Goal: Obtain resource: Download file/media

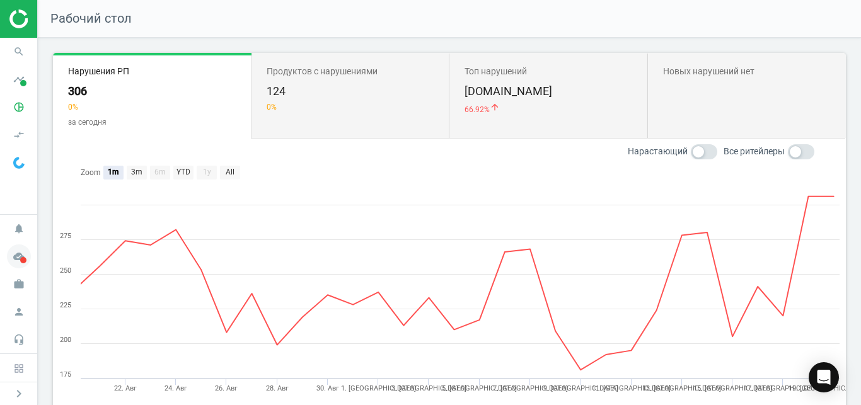
click at [35, 253] on span "cloud_done" at bounding box center [19, 257] width 38 height 28
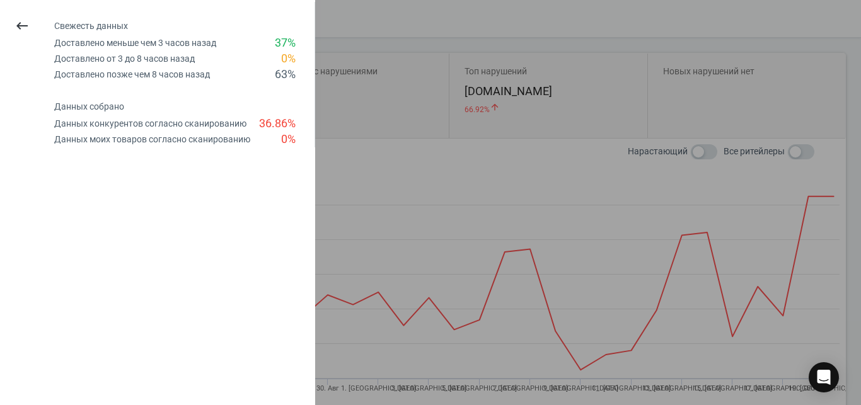
click at [353, 74] on div at bounding box center [430, 202] width 861 height 405
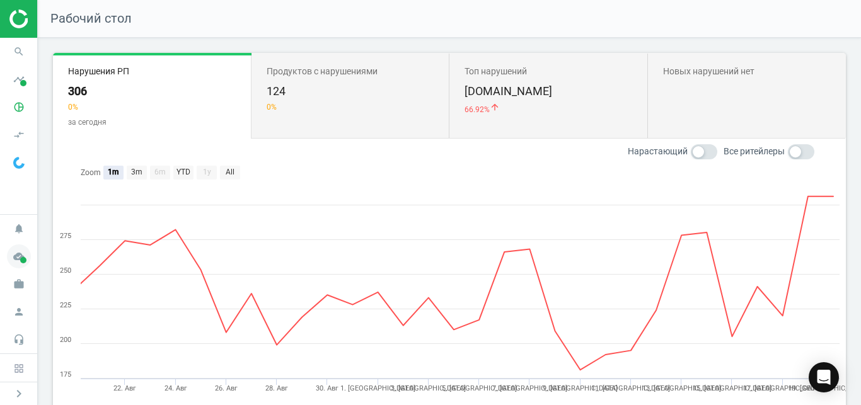
click at [26, 257] on span at bounding box center [23, 260] width 6 height 6
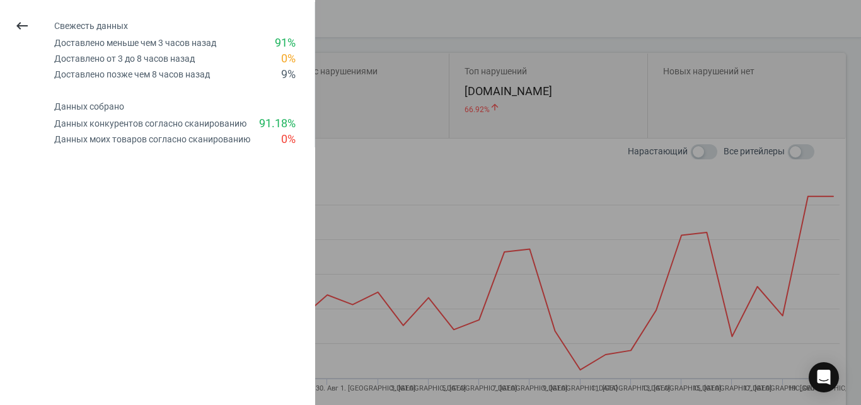
click at [329, 117] on div at bounding box center [430, 202] width 861 height 405
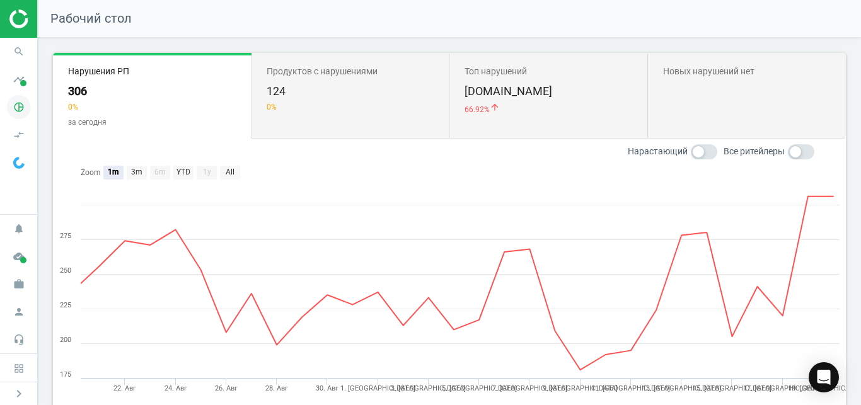
click at [21, 105] on icon "pie_chart_outlined" at bounding box center [19, 107] width 24 height 24
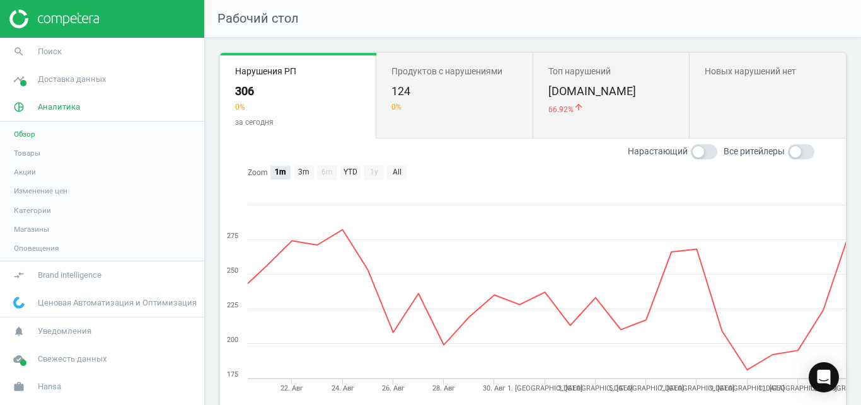
click at [38, 149] on span "Товары" at bounding box center [27, 153] width 26 height 10
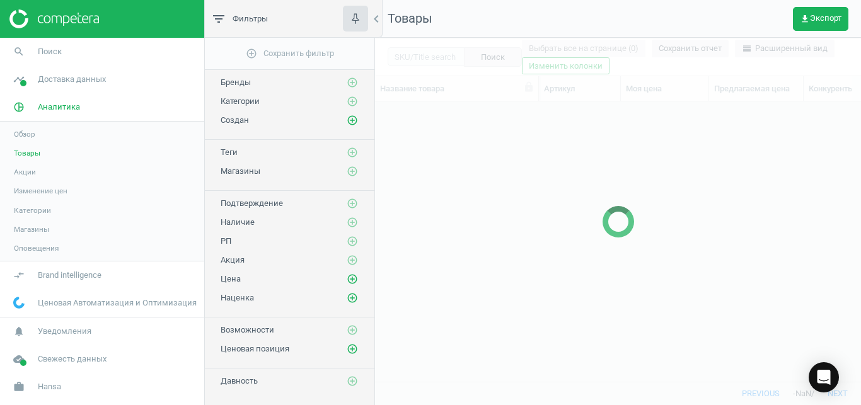
scroll to position [258, 475]
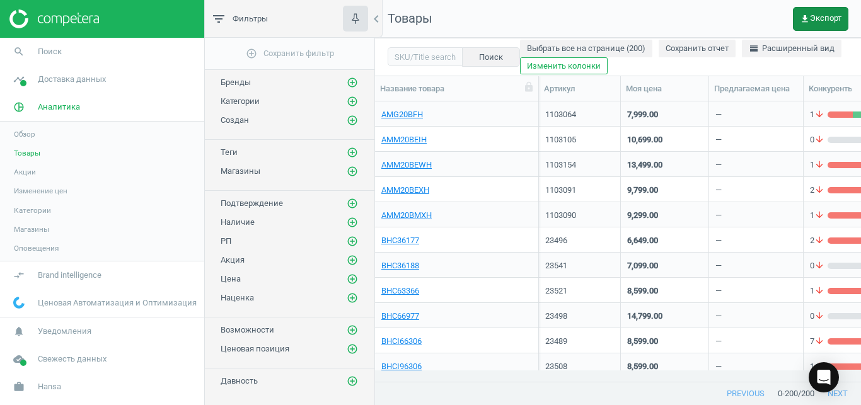
click at [844, 23] on button "get_app Экспорт" at bounding box center [820, 19] width 55 height 24
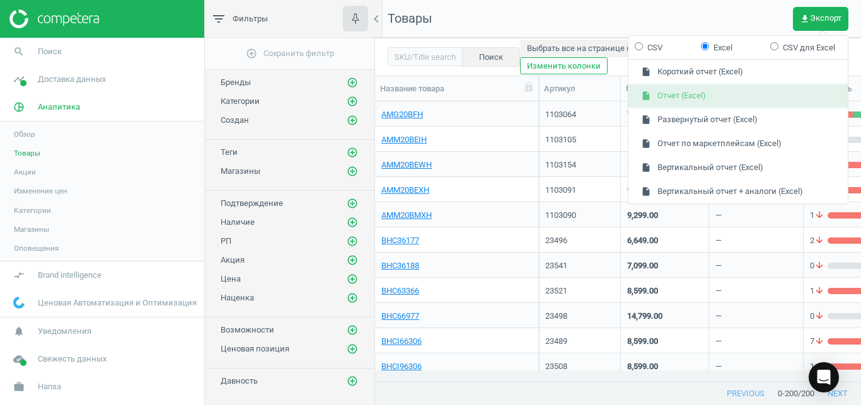
click at [758, 93] on button "insert_drive_file Отчет (Excel)" at bounding box center [737, 96] width 219 height 24
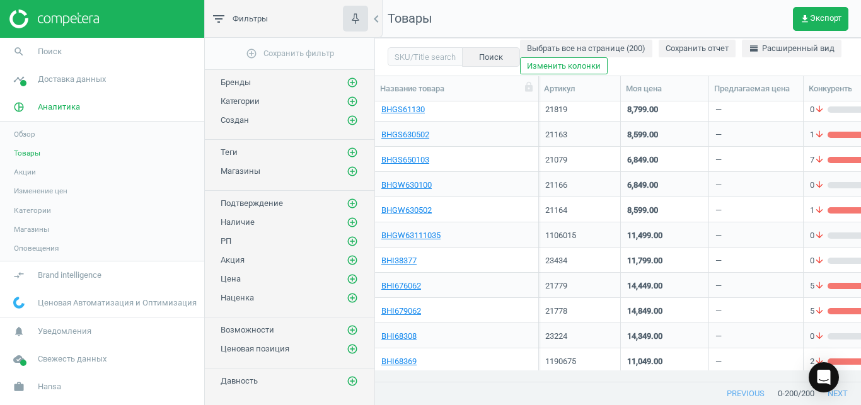
scroll to position [396, 0]
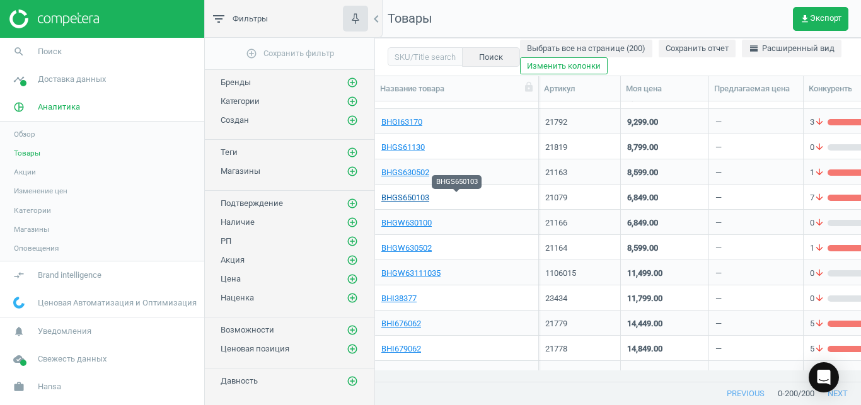
click at [410, 192] on div "BHGS650103" at bounding box center [456, 197] width 151 height 22
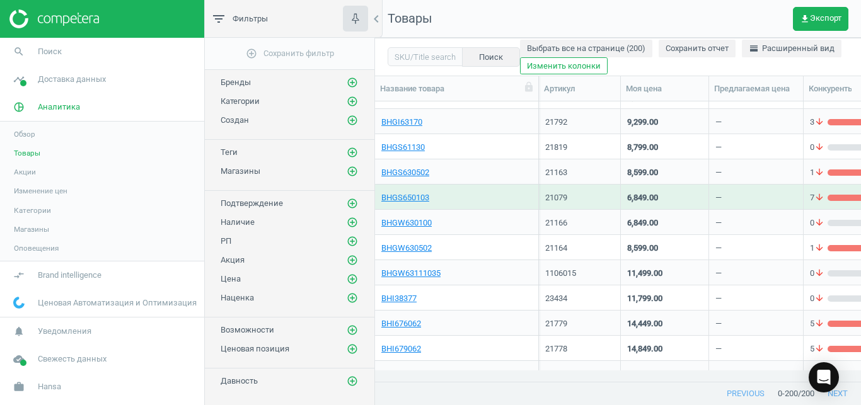
click at [672, 194] on div "6,849.00" at bounding box center [664, 197] width 75 height 22
click at [413, 197] on link "BHGS650103" at bounding box center [405, 197] width 48 height 11
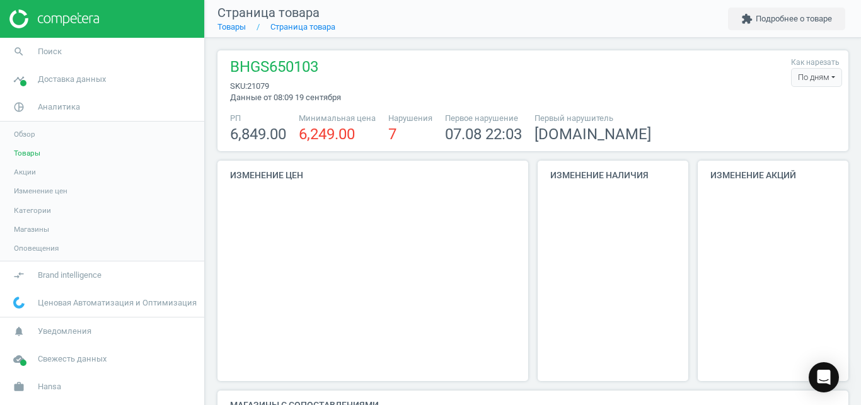
click at [810, 76] on div "По дням" at bounding box center [816, 77] width 51 height 19
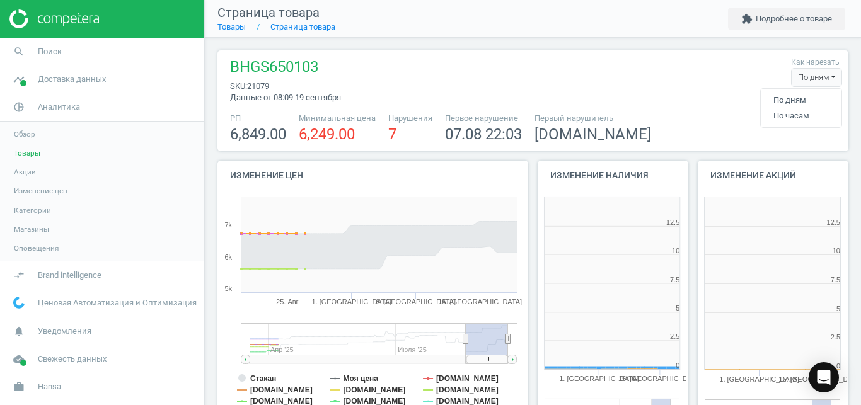
click at [810, 76] on div "По дням" at bounding box center [816, 77] width 51 height 19
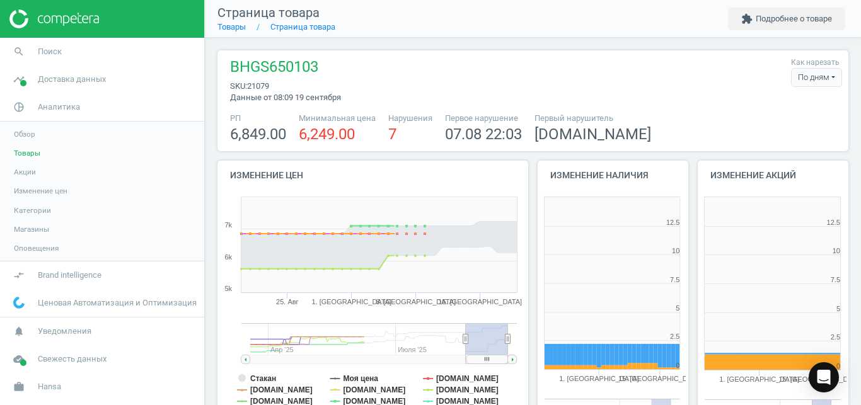
scroll to position [263, 159]
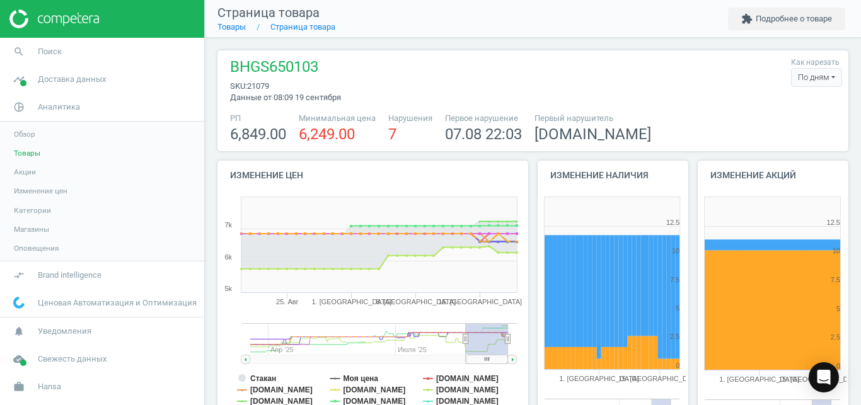
click at [810, 76] on div "По дням" at bounding box center [816, 77] width 51 height 19
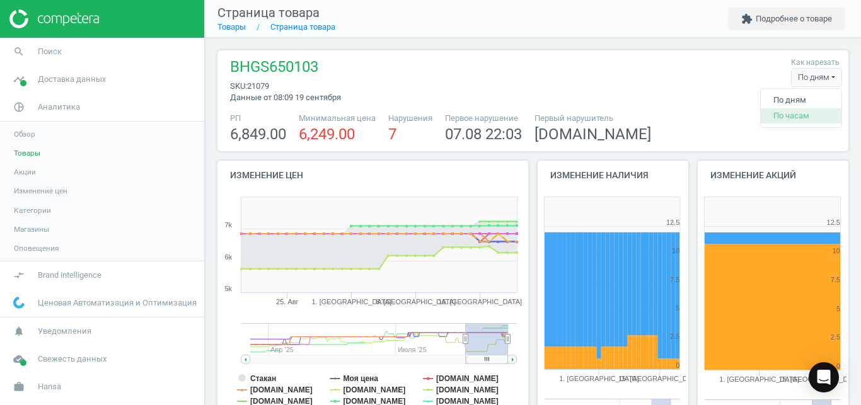
click at [782, 115] on button "По часам" at bounding box center [800, 115] width 81 height 15
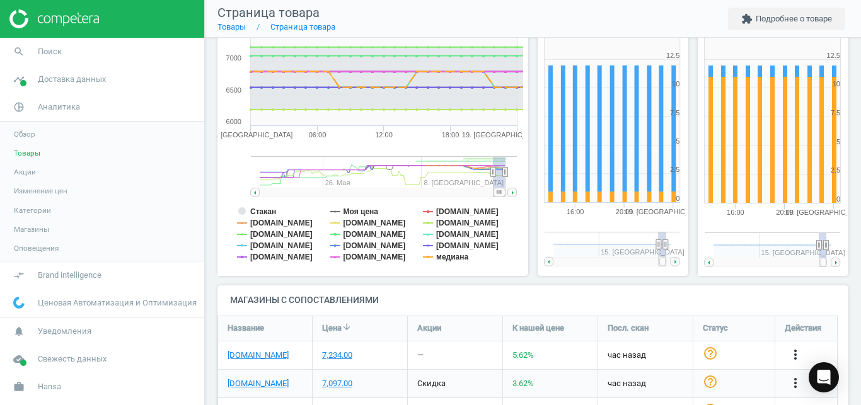
scroll to position [181, 0]
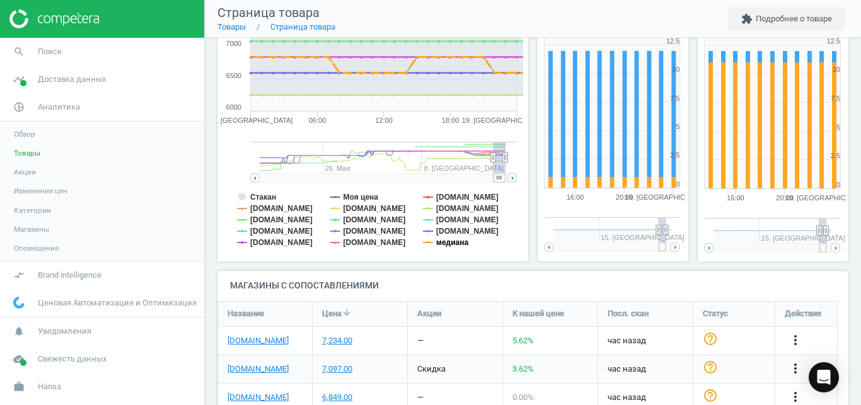
click at [452, 241] on tspan "медиана" at bounding box center [452, 242] width 32 height 9
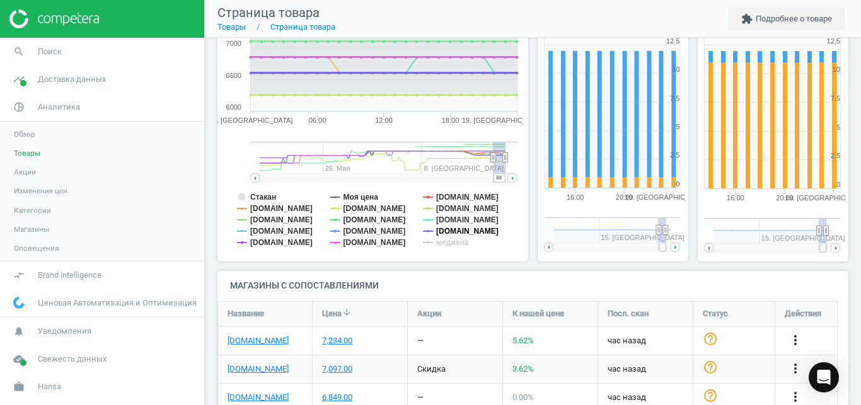
click at [448, 230] on tspan "[DOMAIN_NAME]" at bounding box center [467, 231] width 62 height 9
click at [444, 209] on tspan "[DOMAIN_NAME]" at bounding box center [467, 208] width 62 height 9
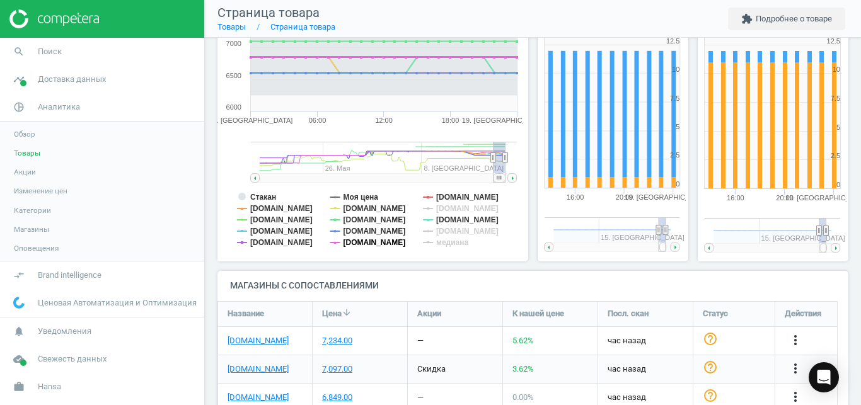
click at [357, 241] on tspan "[DOMAIN_NAME]" at bounding box center [374, 242] width 62 height 9
click at [359, 223] on tspan "[DOMAIN_NAME]" at bounding box center [374, 219] width 62 height 9
click at [272, 242] on tspan "[DOMAIN_NAME]" at bounding box center [281, 242] width 62 height 9
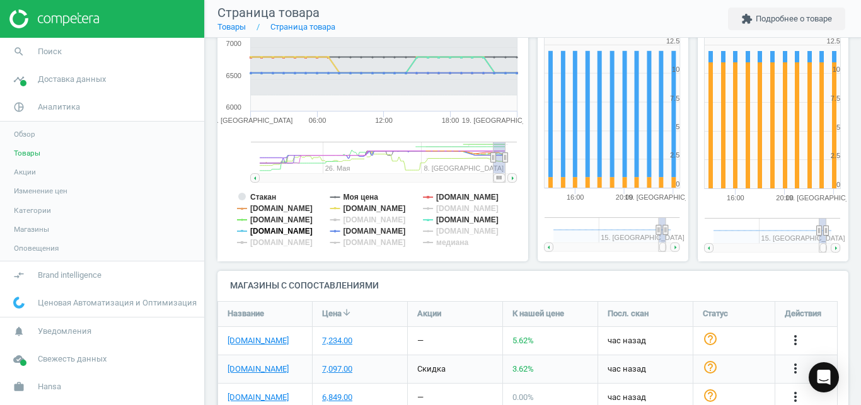
click at [275, 231] on tspan "[DOMAIN_NAME]" at bounding box center [281, 231] width 62 height 9
click at [273, 219] on tspan "[DOMAIN_NAME]" at bounding box center [281, 219] width 62 height 9
click at [272, 196] on tspan "Стакан" at bounding box center [263, 197] width 26 height 9
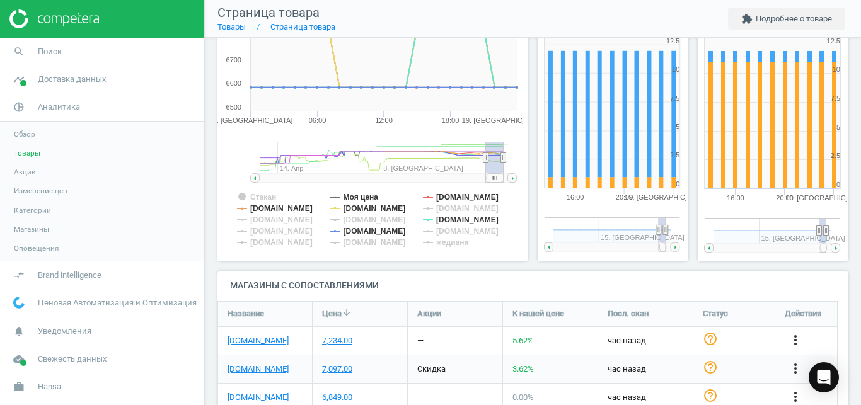
scroll to position [46, 0]
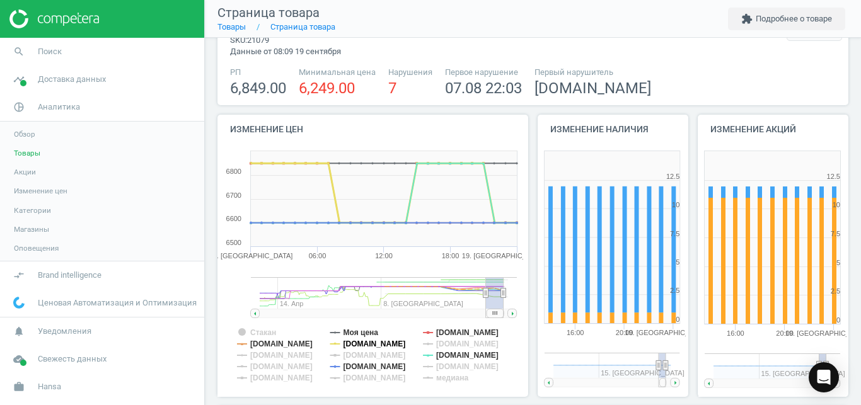
click at [386, 340] on tspan "[DOMAIN_NAME]" at bounding box center [374, 344] width 62 height 9
click at [452, 333] on tspan "[DOMAIN_NAME]" at bounding box center [467, 332] width 62 height 9
click at [384, 366] on tspan "[DOMAIN_NAME]" at bounding box center [374, 366] width 62 height 9
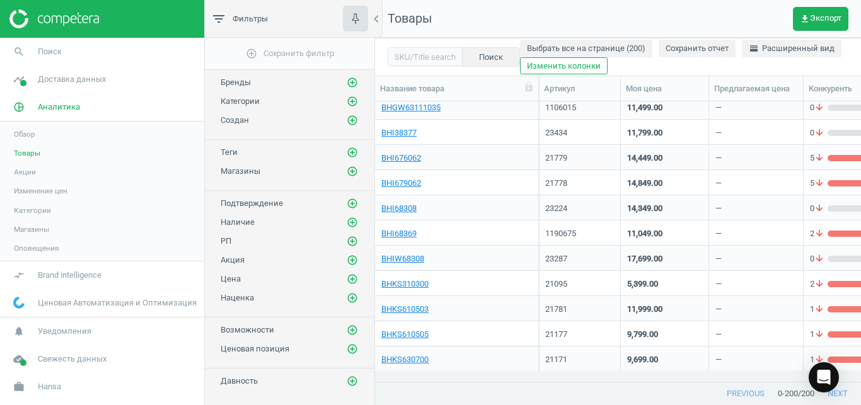
scroll to position [868, 0]
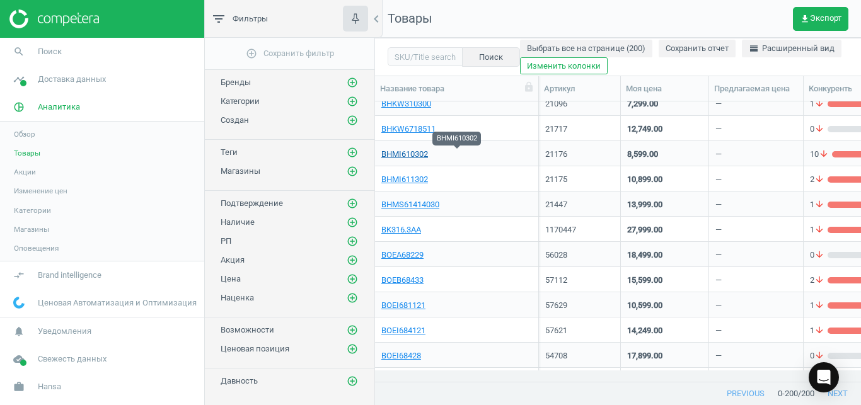
click at [400, 158] on link "BHMI610302" at bounding box center [404, 154] width 47 height 11
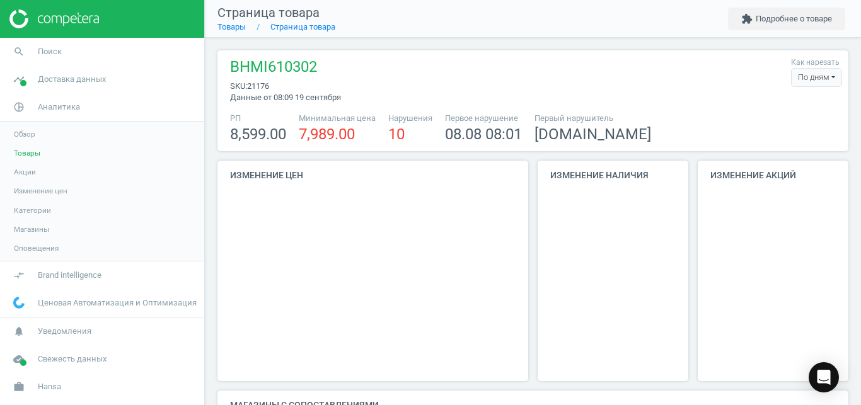
click at [813, 81] on div "По дням" at bounding box center [816, 77] width 51 height 19
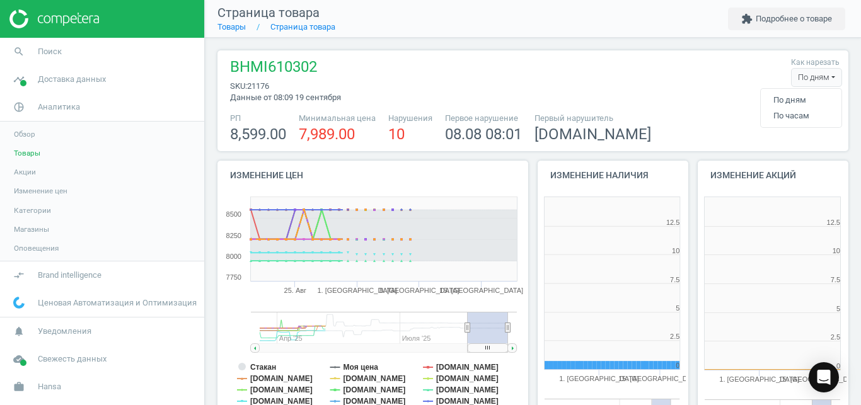
click at [813, 81] on div "По дням" at bounding box center [816, 77] width 51 height 19
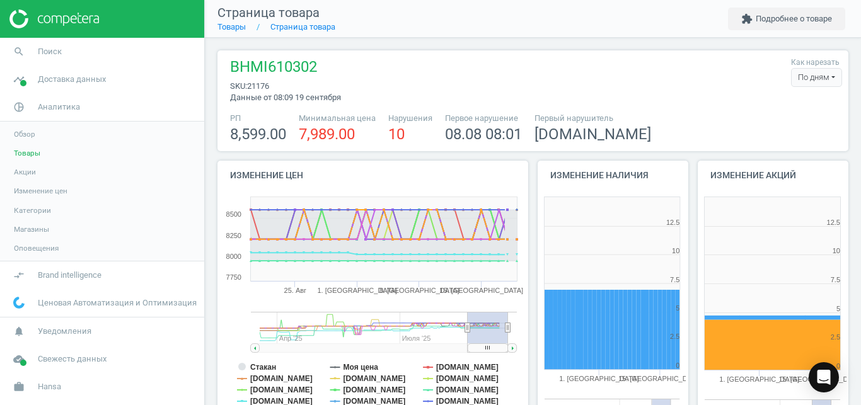
scroll to position [263, 159]
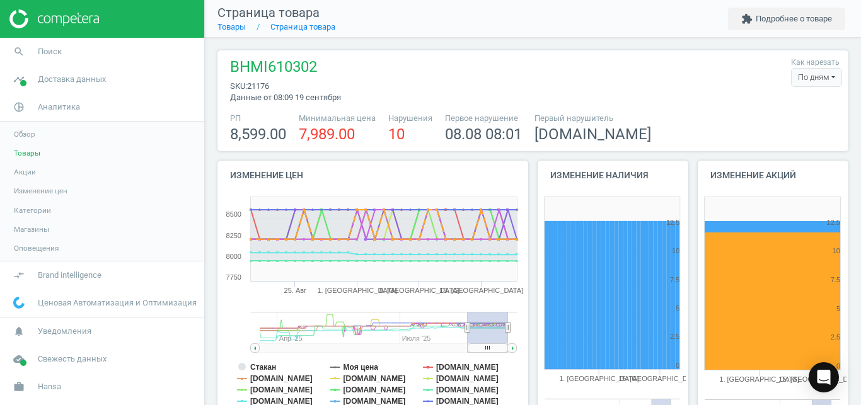
click at [796, 81] on div "По дням" at bounding box center [816, 77] width 51 height 19
click at [776, 112] on button "По часам" at bounding box center [800, 115] width 81 height 15
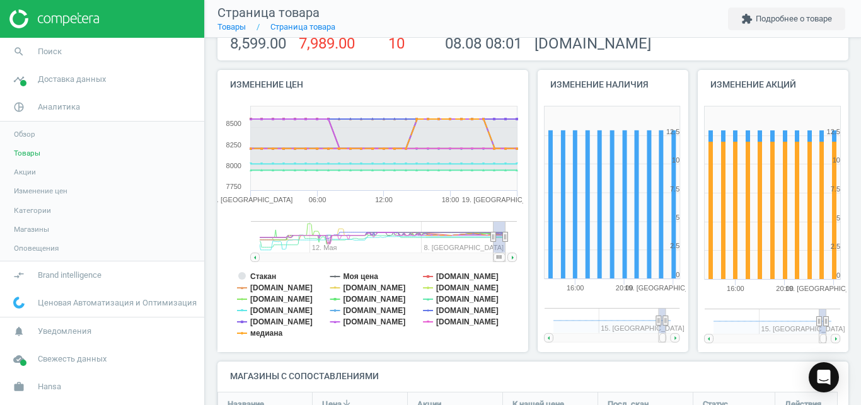
scroll to position [130, 0]
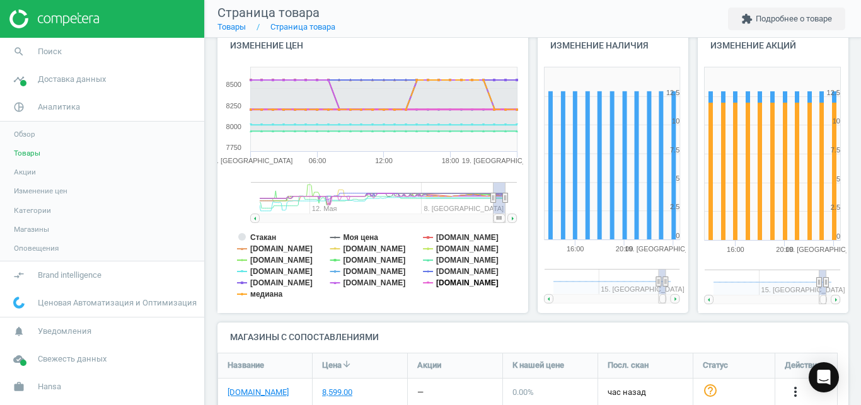
click at [452, 286] on tspan "[DOMAIN_NAME]" at bounding box center [467, 282] width 62 height 9
click at [459, 273] on tspan "[DOMAIN_NAME]" at bounding box center [467, 271] width 62 height 9
click at [450, 261] on tspan "[DOMAIN_NAME]" at bounding box center [467, 260] width 62 height 9
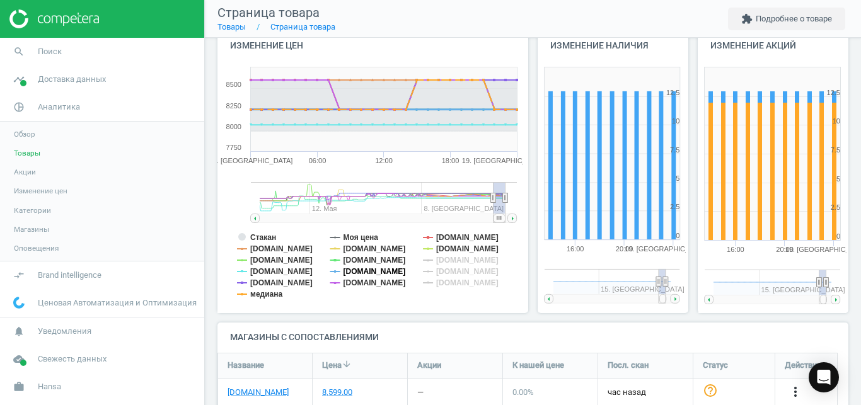
click at [370, 268] on tspan "[DOMAIN_NAME]" at bounding box center [374, 271] width 62 height 9
click at [273, 295] on tspan "медиана" at bounding box center [266, 294] width 32 height 9
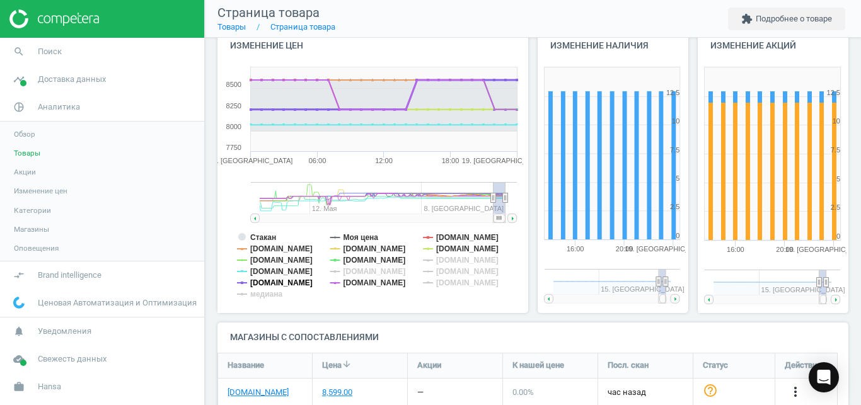
click at [277, 286] on tspan "[DOMAIN_NAME]" at bounding box center [281, 282] width 62 height 9
click at [268, 271] on tspan "[DOMAIN_NAME]" at bounding box center [281, 271] width 62 height 9
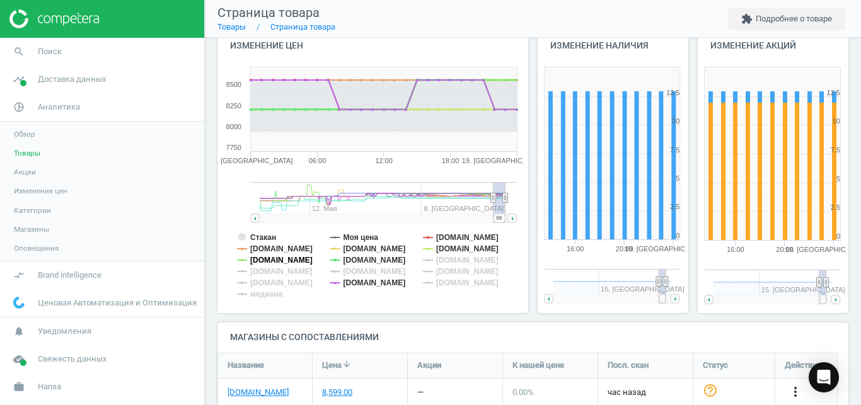
click at [256, 261] on tspan "[DOMAIN_NAME]" at bounding box center [281, 260] width 62 height 9
click at [271, 246] on tspan "[DOMAIN_NAME]" at bounding box center [281, 248] width 62 height 9
click at [270, 238] on tspan "Стакан" at bounding box center [263, 237] width 26 height 9
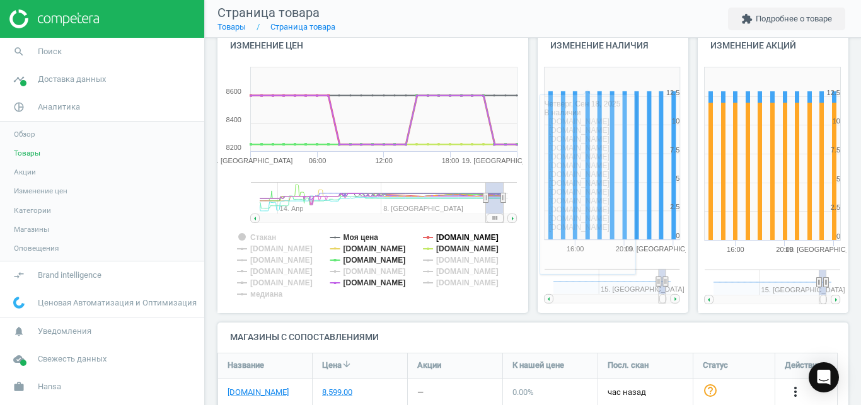
click at [490, 235] on tspan "[DOMAIN_NAME]" at bounding box center [467, 237] width 62 height 9
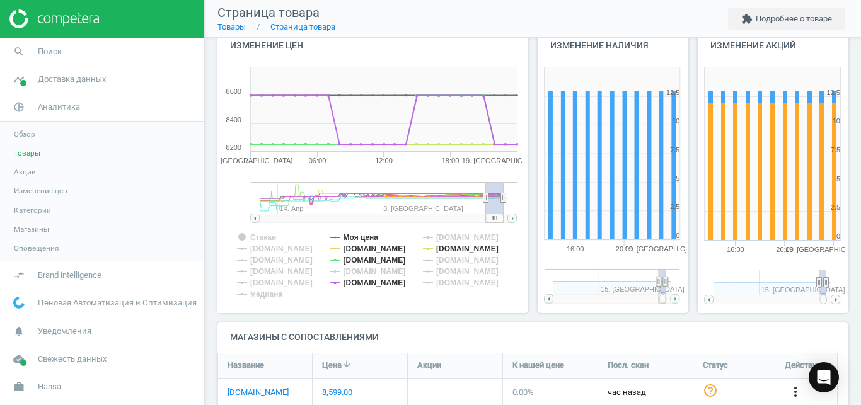
click at [559, 19] on nav "Страница товара Товары Страница товара extension Подробнее о товаре" at bounding box center [533, 19] width 656 height 38
click at [364, 246] on tspan "[DOMAIN_NAME]" at bounding box center [374, 248] width 62 height 9
click at [379, 282] on tspan "[DOMAIN_NAME]" at bounding box center [374, 282] width 62 height 9
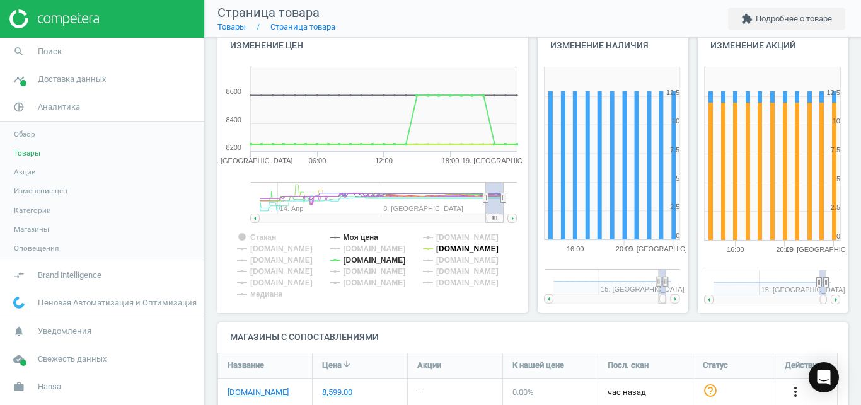
click at [462, 249] on tspan "[DOMAIN_NAME]" at bounding box center [467, 248] width 62 height 9
click at [386, 282] on tspan "[DOMAIN_NAME]" at bounding box center [374, 282] width 62 height 9
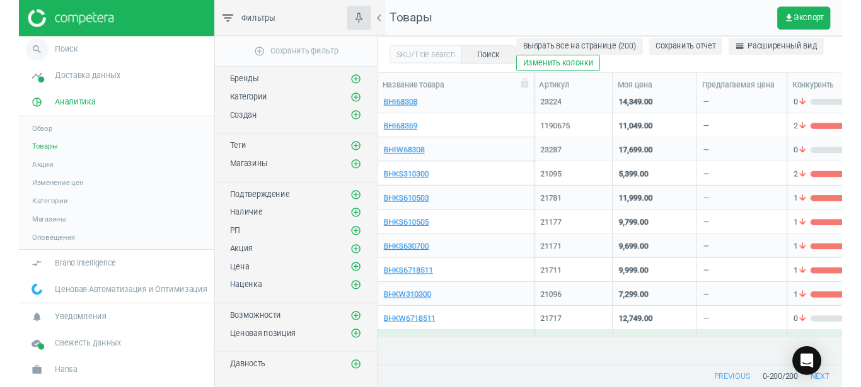
scroll to position [681, 0]
